Goal: Find specific fact: Find contact information

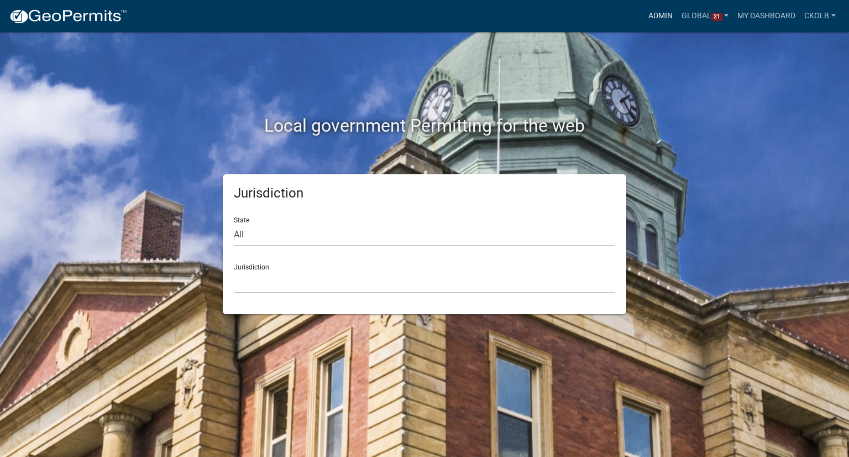
click at [659, 20] on link "Admin" at bounding box center [660, 16] width 33 height 21
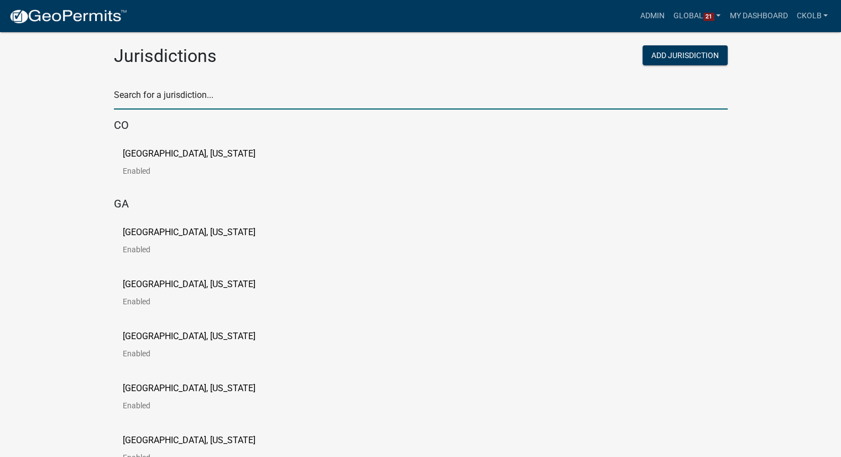
click at [189, 94] on input "text" at bounding box center [421, 98] width 614 height 23
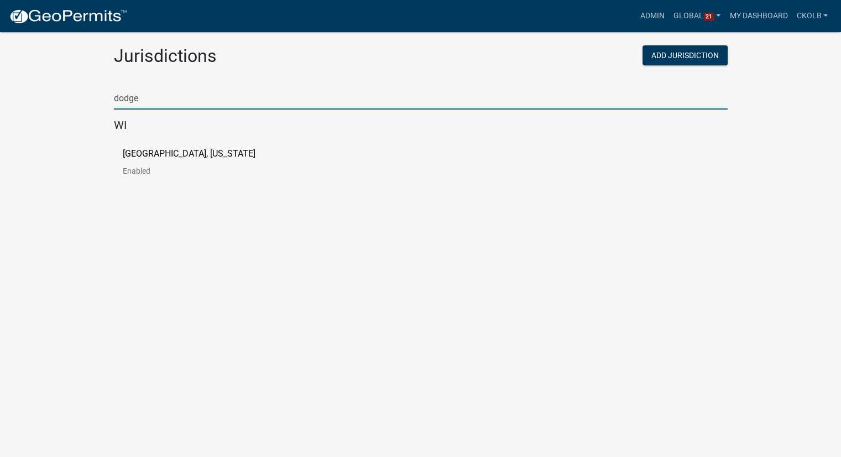
type input "dodge"
click at [186, 159] on link "[GEOGRAPHIC_DATA], [US_STATE] Enabled" at bounding box center [198, 166] width 150 height 34
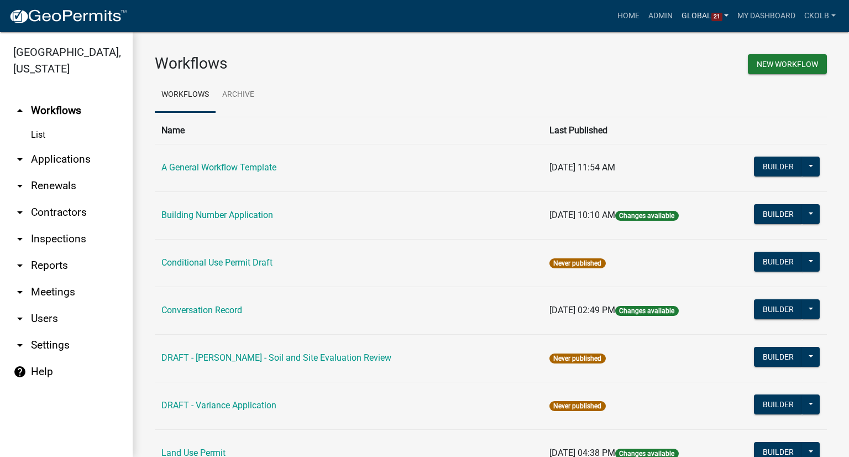
click at [709, 19] on link "Global 21" at bounding box center [705, 16] width 56 height 21
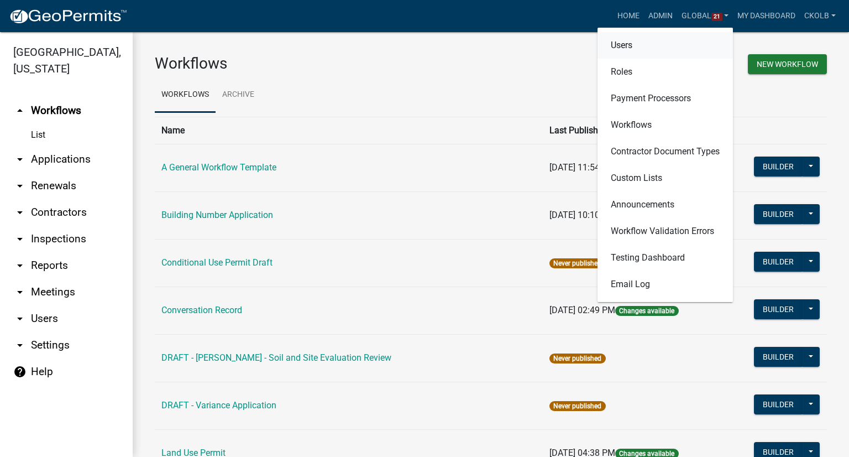
click at [620, 49] on link "Users" at bounding box center [665, 45] width 135 height 27
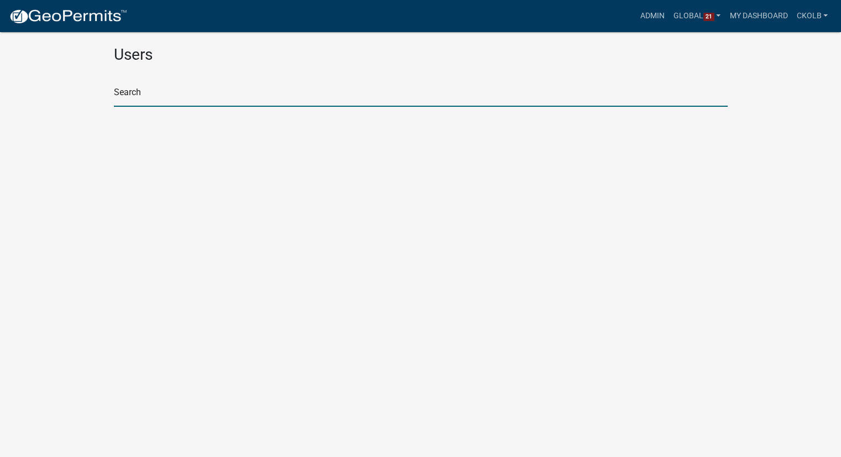
click at [158, 87] on input "text" at bounding box center [421, 95] width 614 height 23
type input "@dodge"
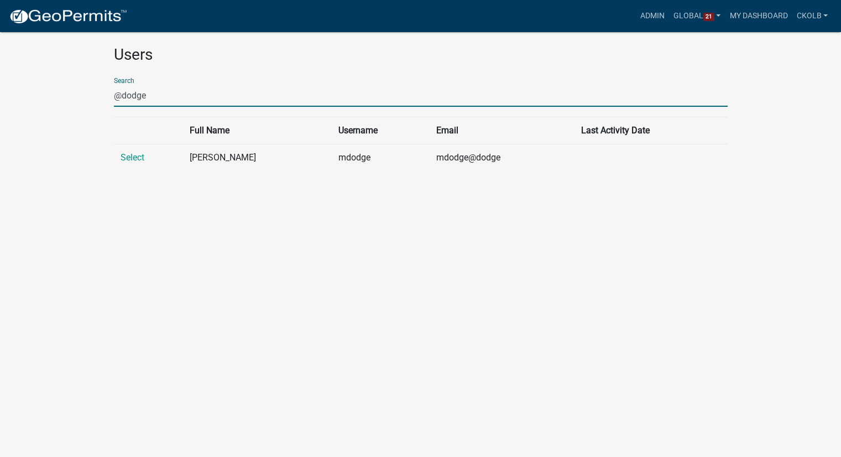
drag, startPoint x: 162, startPoint y: 96, endPoint x: 44, endPoint y: 102, distance: 118.5
click at [44, 102] on app-global-admin "Toggle drawer menu more_horiz Admin Global 21 Users Roles Payment Processors Wo…" at bounding box center [420, 96] width 841 height 166
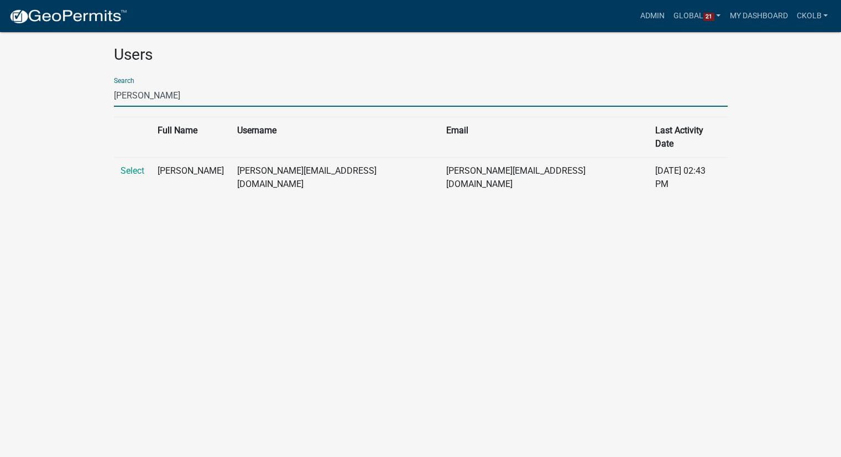
drag, startPoint x: 166, startPoint y: 98, endPoint x: 85, endPoint y: 108, distance: 82.0
click at [85, 108] on app-global-admin "Toggle drawer menu more_horiz Admin Global 21 Users Roles Payment Processors Wo…" at bounding box center [420, 109] width 841 height 193
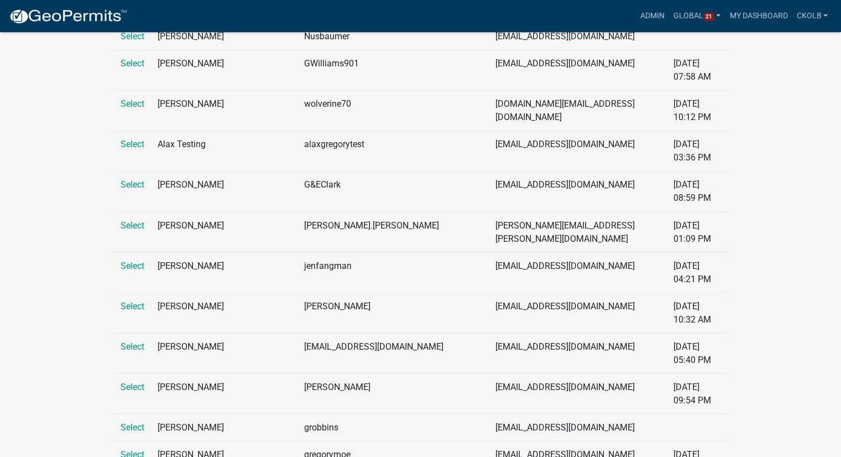
scroll to position [1935, 0]
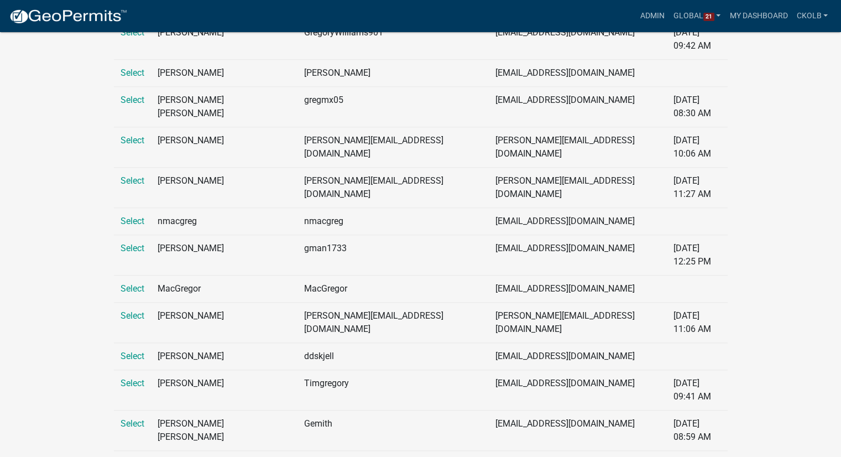
scroll to position [0, 0]
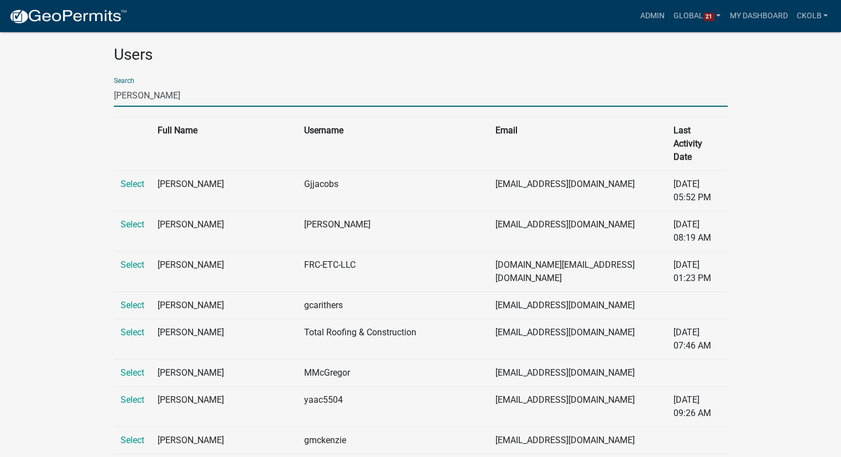
drag, startPoint x: 181, startPoint y: 94, endPoint x: 95, endPoint y: 102, distance: 86.1
click at [149, 96] on input "[PERSON_NAME]" at bounding box center [421, 95] width 614 height 23
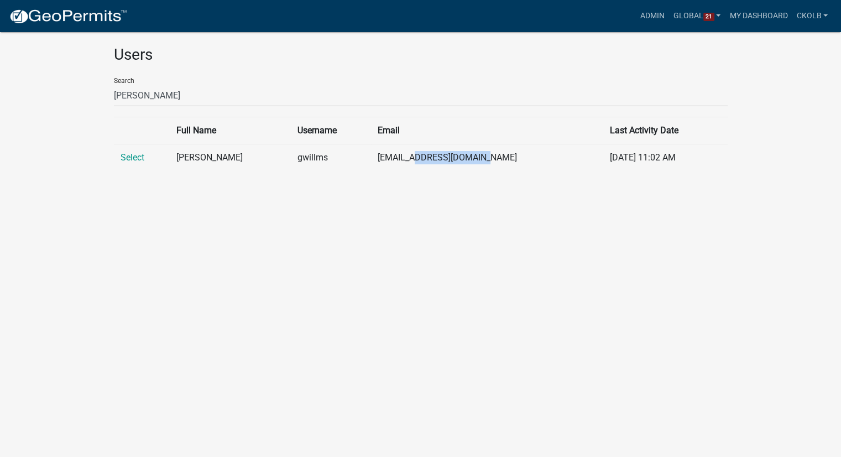
drag, startPoint x: 417, startPoint y: 157, endPoint x: 483, endPoint y: 157, distance: 66.3
click at [483, 157] on td "[EMAIL_ADDRESS][DOMAIN_NAME]" at bounding box center [487, 157] width 232 height 27
copy td "@[DOMAIN_NAME]"
click at [205, 82] on div "Search [PERSON_NAME]" at bounding box center [421, 88] width 614 height 38
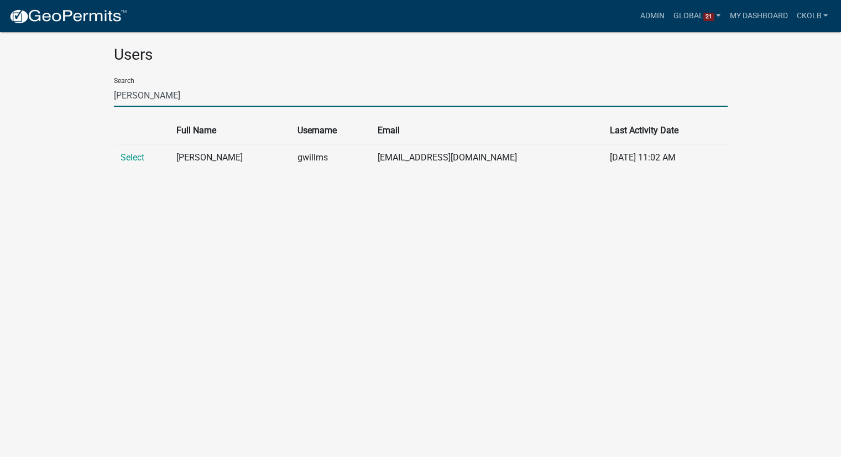
click at [199, 96] on input "[PERSON_NAME]" at bounding box center [421, 95] width 614 height 23
drag, startPoint x: 201, startPoint y: 96, endPoint x: 19, endPoint y: 97, distance: 182.5
click at [19, 97] on app-global-admin "Toggle drawer menu more_horiz Admin Global 21 Users Roles Payment Processors Wo…" at bounding box center [420, 96] width 841 height 166
paste input "@[DOMAIN_NAME]"
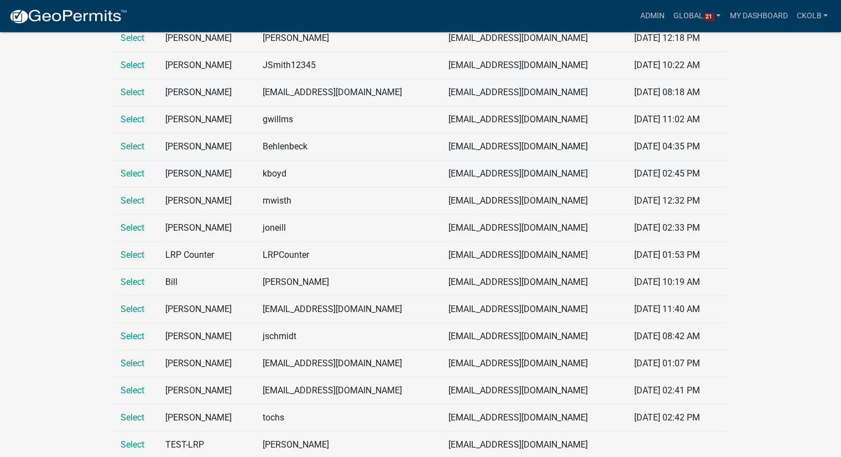
scroll to position [128, 0]
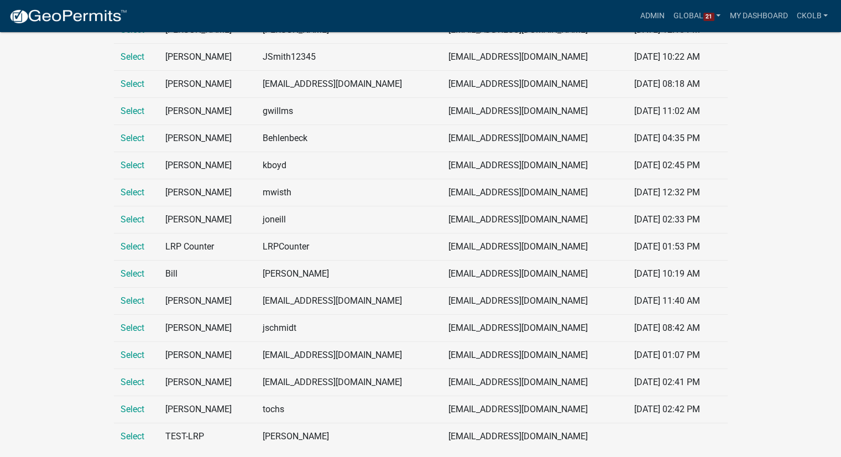
type input "@[DOMAIN_NAME]"
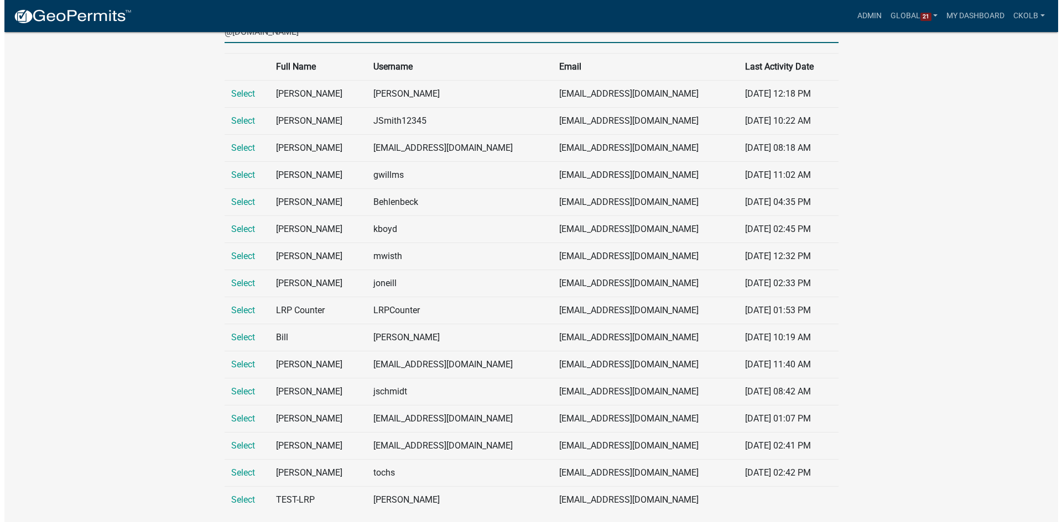
scroll to position [0, 0]
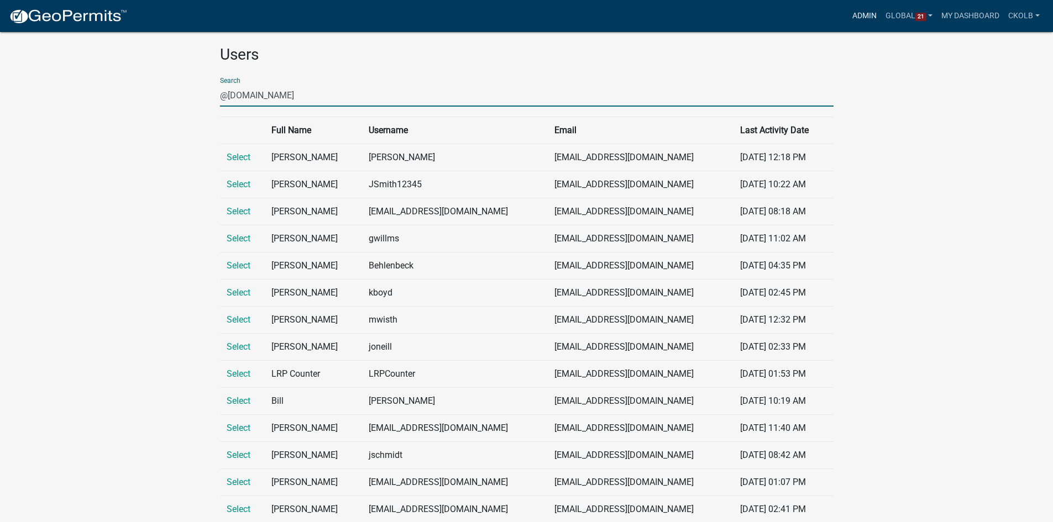
click at [849, 20] on link "Admin" at bounding box center [864, 16] width 33 height 21
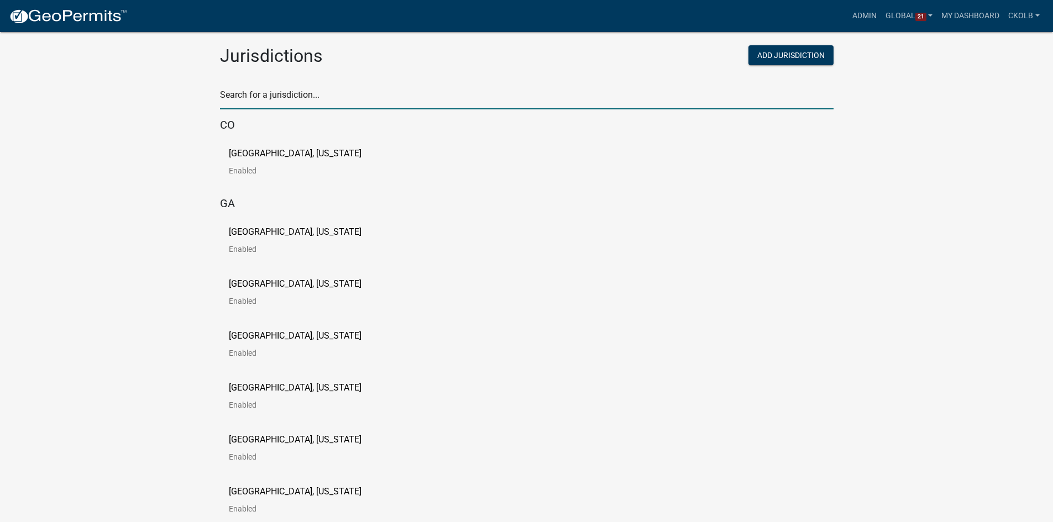
click at [270, 97] on input "text" at bounding box center [527, 98] width 614 height 23
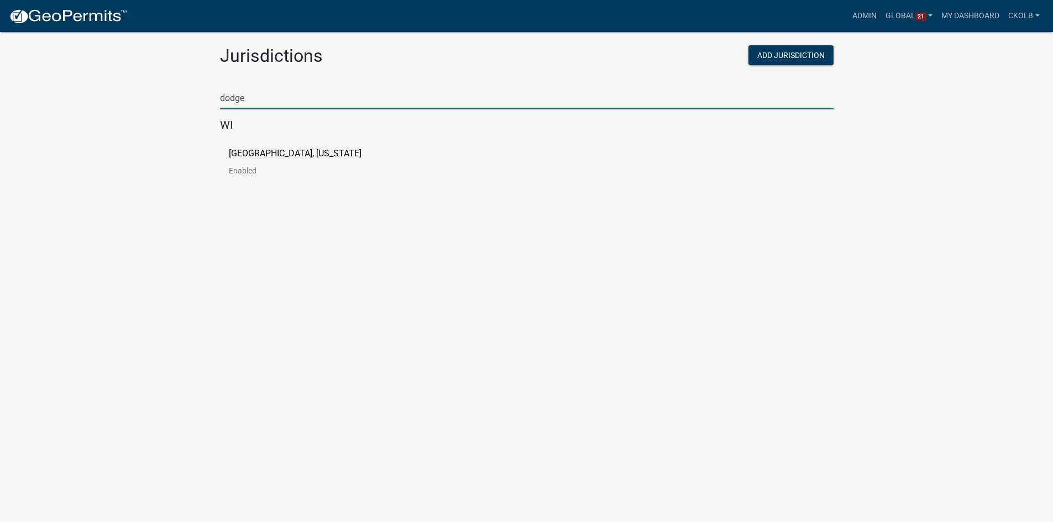
type input "dodge"
click at [258, 150] on p "[GEOGRAPHIC_DATA], [US_STATE]" at bounding box center [295, 153] width 133 height 9
